Goal: Find specific page/section: Find specific page/section

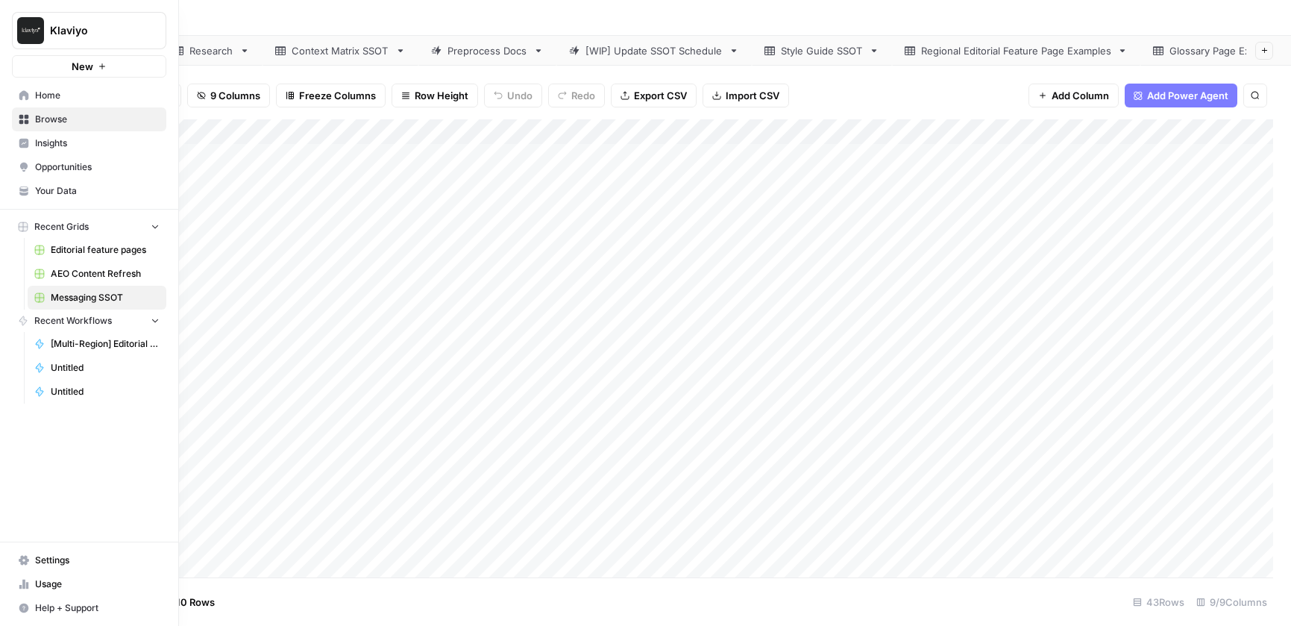
click at [45, 98] on span "Home" at bounding box center [97, 95] width 125 height 13
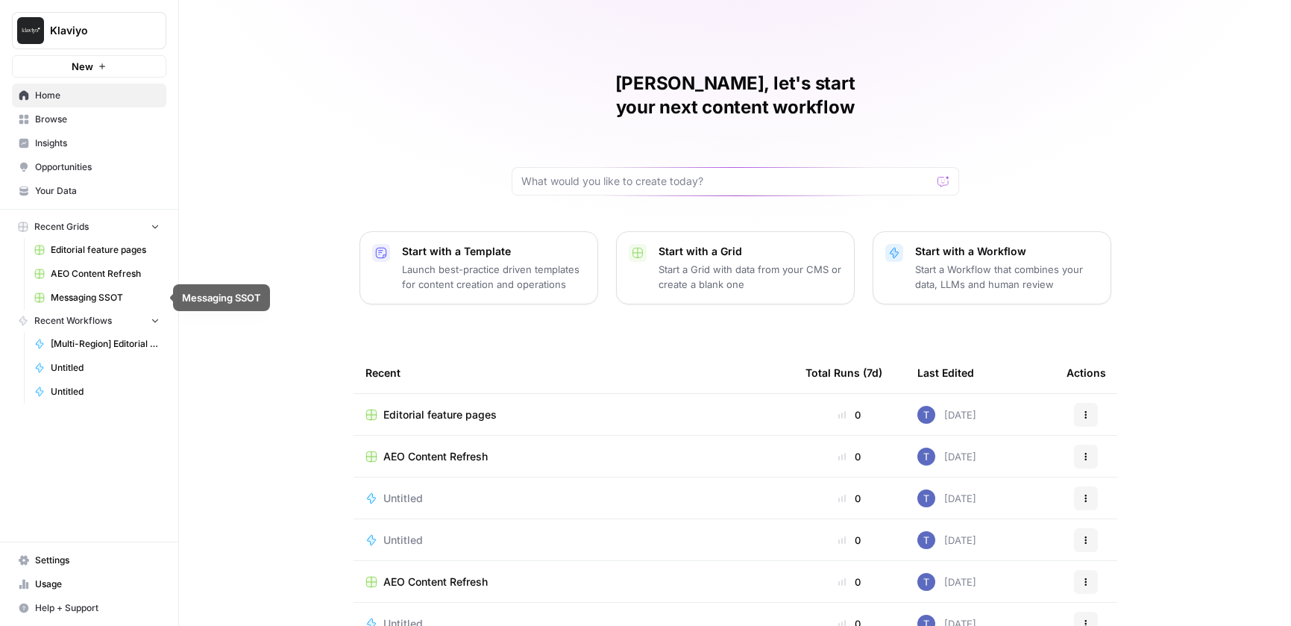
click at [117, 277] on span "AEO Content Refresh" at bounding box center [105, 273] width 109 height 13
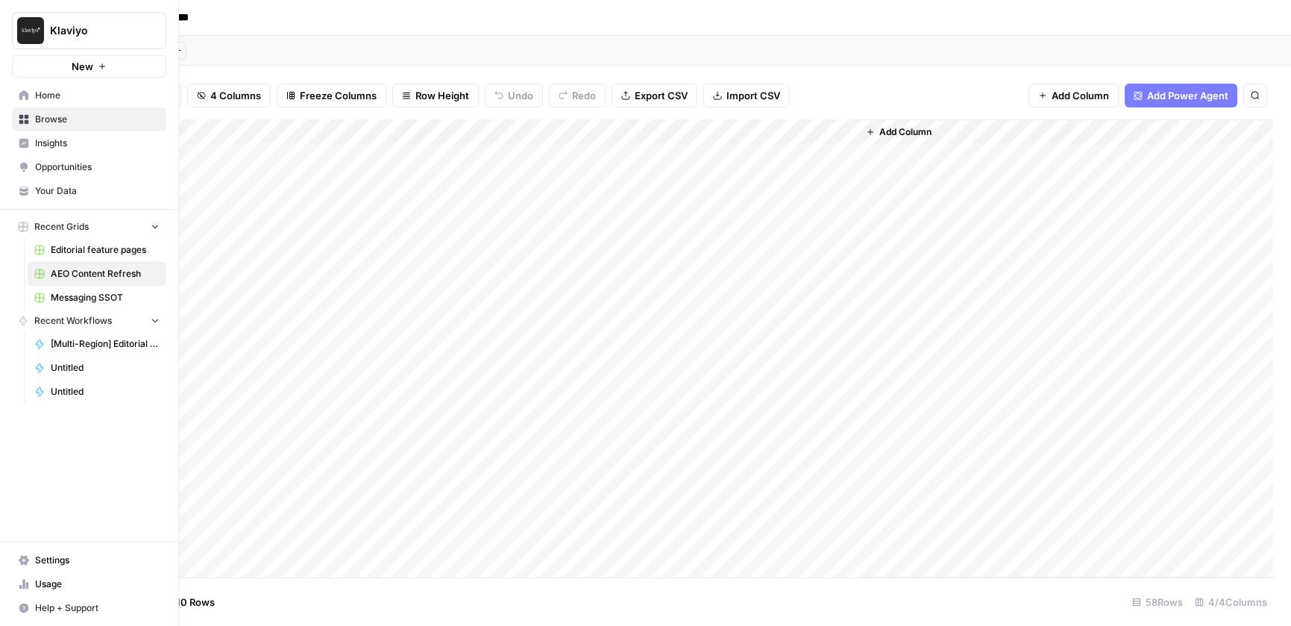
click at [21, 146] on icon at bounding box center [24, 144] width 10 height 10
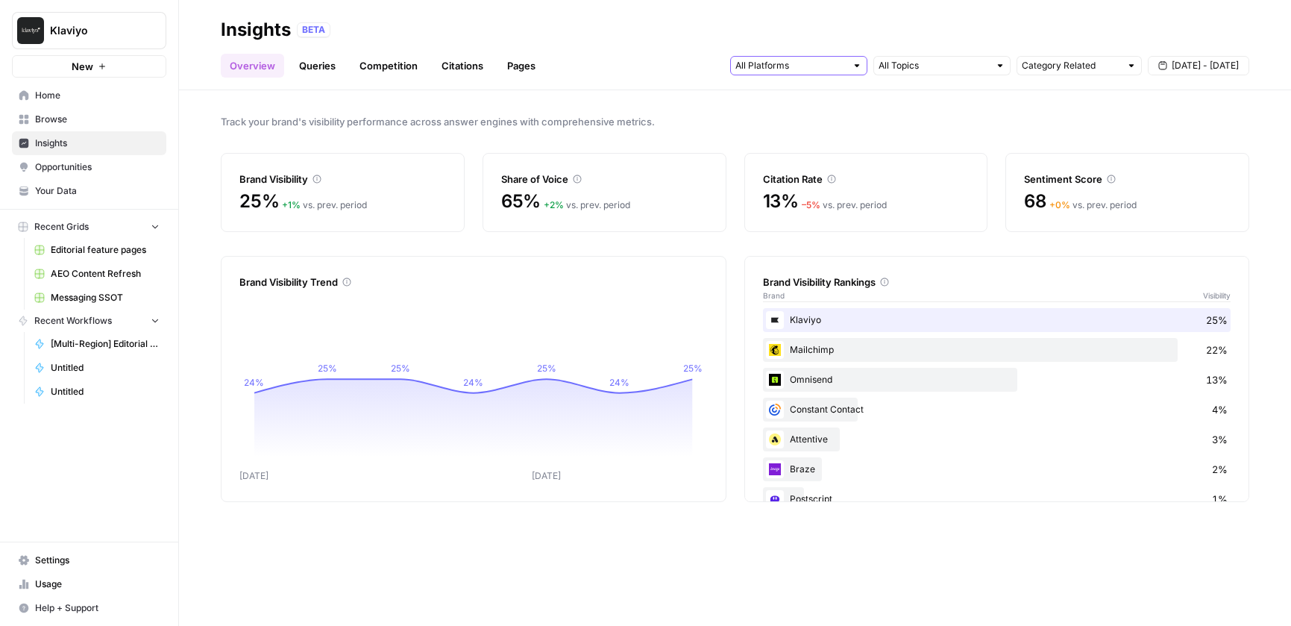
click at [805, 68] on input "text" at bounding box center [790, 65] width 110 height 15
click at [905, 69] on input "text" at bounding box center [934, 65] width 110 height 15
click at [1077, 55] on div "Category Related [DATE] - [DATE]" at bounding box center [989, 66] width 519 height 24
click at [1077, 70] on input "text" at bounding box center [1071, 65] width 98 height 15
click at [1088, 68] on input "text" at bounding box center [1071, 65] width 98 height 15
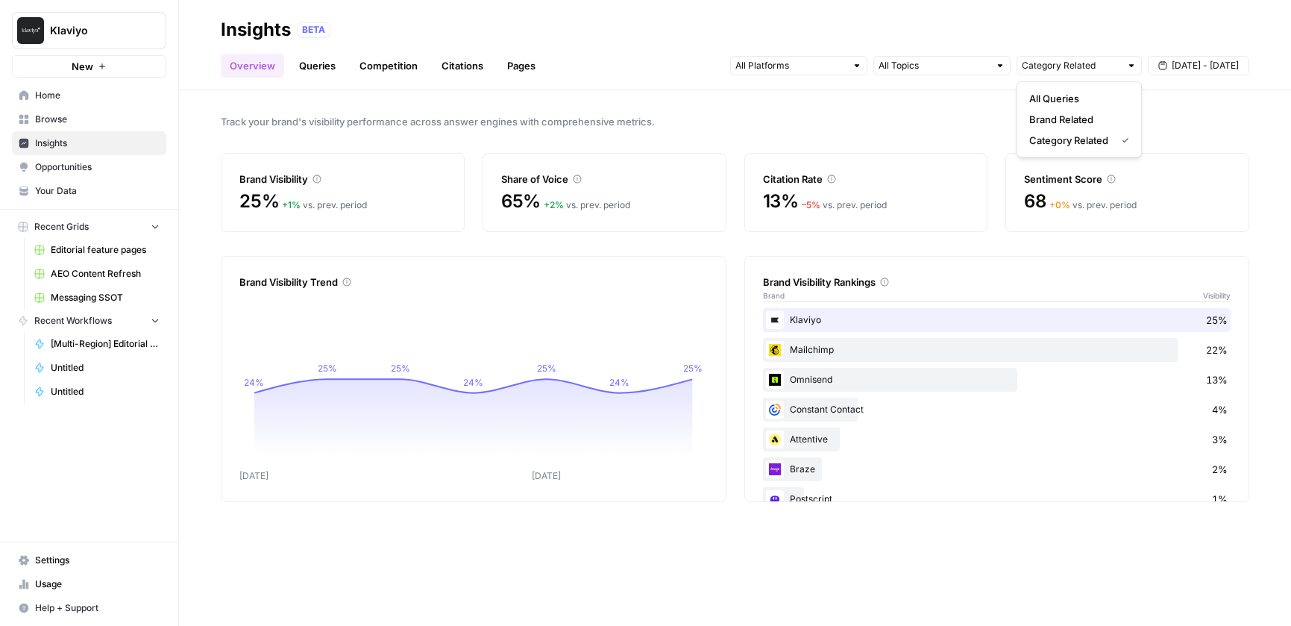
type input "Category Related"
click at [1017, 38] on div "Insights BETA" at bounding box center [735, 30] width 1029 height 24
click at [327, 64] on link "Queries" at bounding box center [317, 66] width 54 height 24
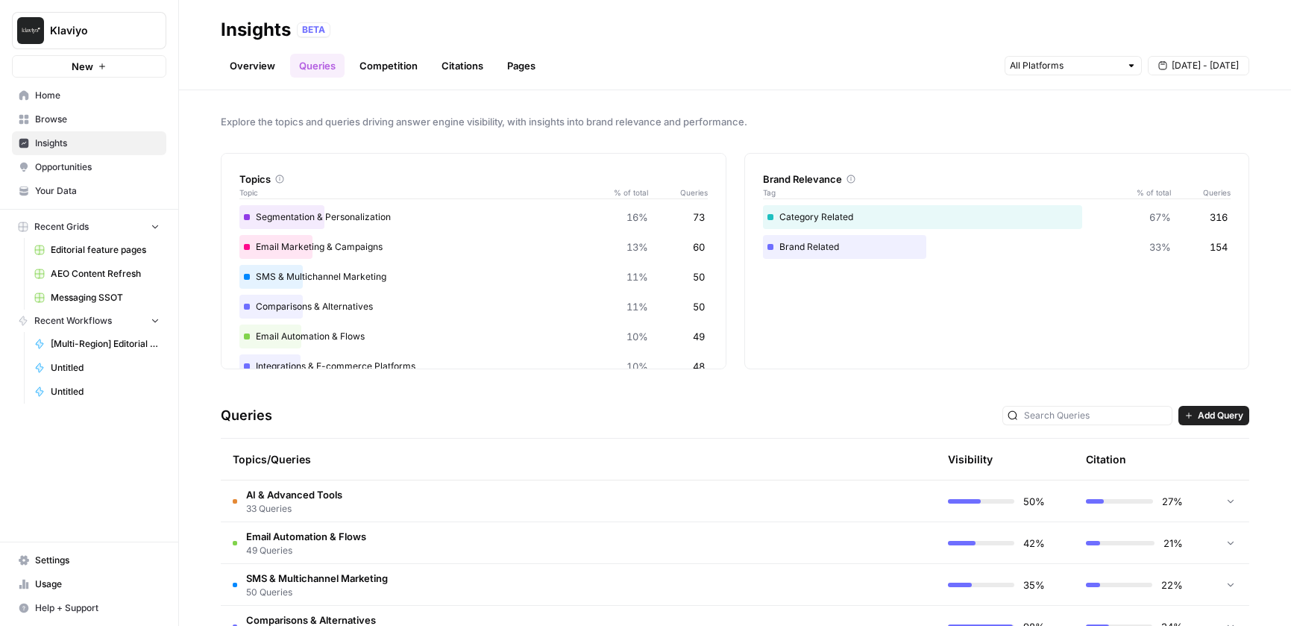
click at [729, 163] on div "Topics Topic % of total Queries Segmentation & Personalization 16% 73 Email Mar…" at bounding box center [735, 261] width 1029 height 216
